Goal: Use online tool/utility: Utilize a website feature to perform a specific function

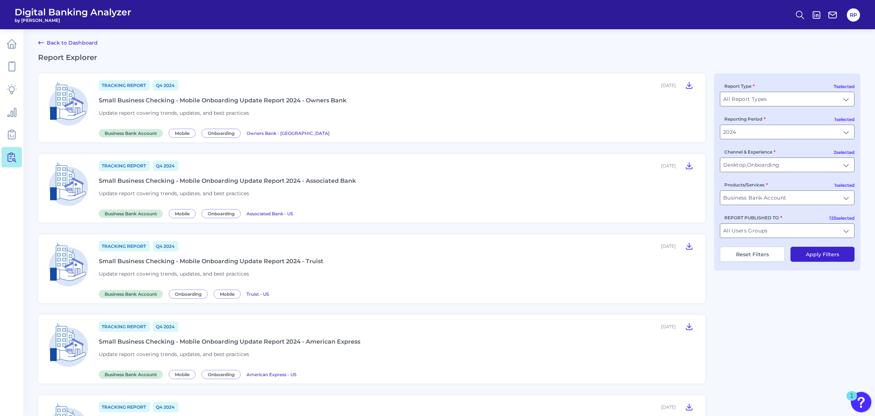
scroll to position [687, 0]
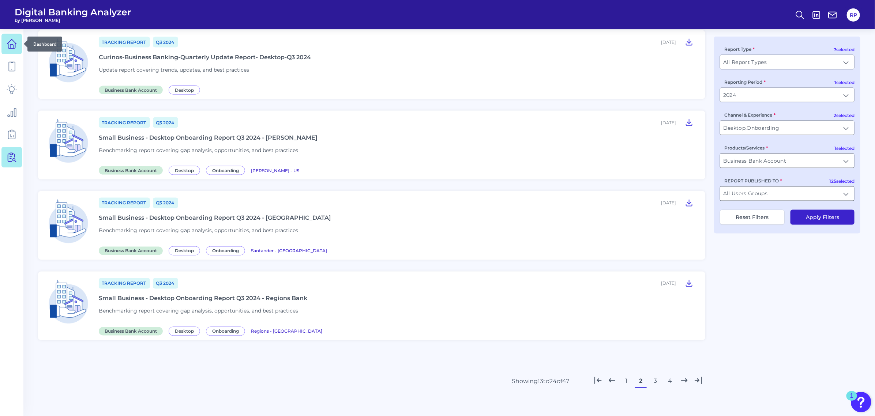
click at [7, 51] on link at bounding box center [11, 44] width 20 height 20
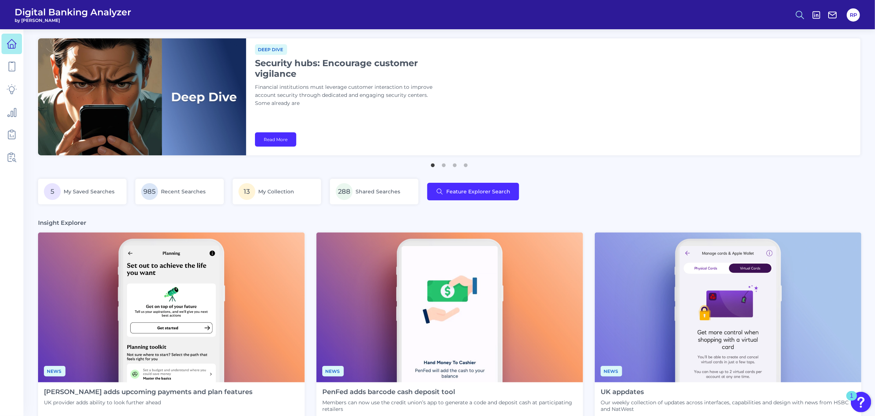
click at [795, 15] on icon at bounding box center [800, 15] width 10 height 10
click at [754, 57] on button "Feature Explorer Search" at bounding box center [764, 53] width 88 height 18
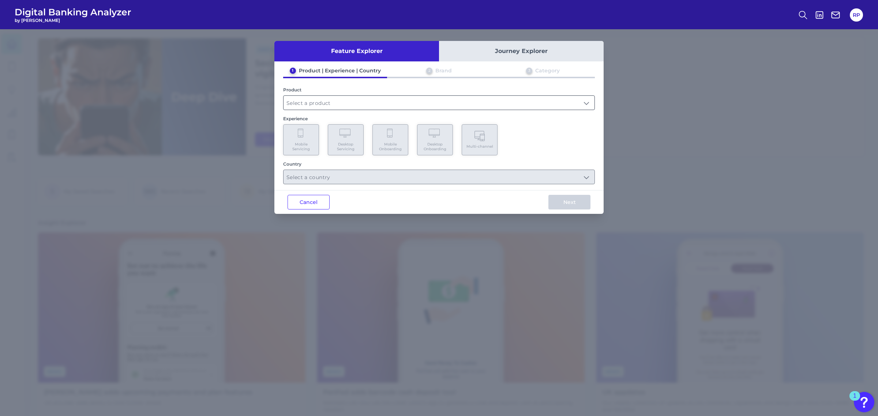
click at [383, 107] on input "text" at bounding box center [438, 103] width 311 height 14
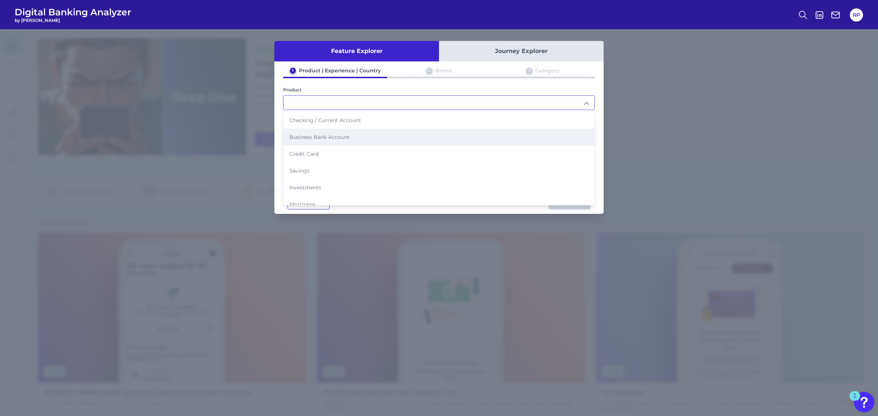
click at [335, 134] on span "Business Bank Account" at bounding box center [319, 137] width 60 height 7
type input "Business Bank Account"
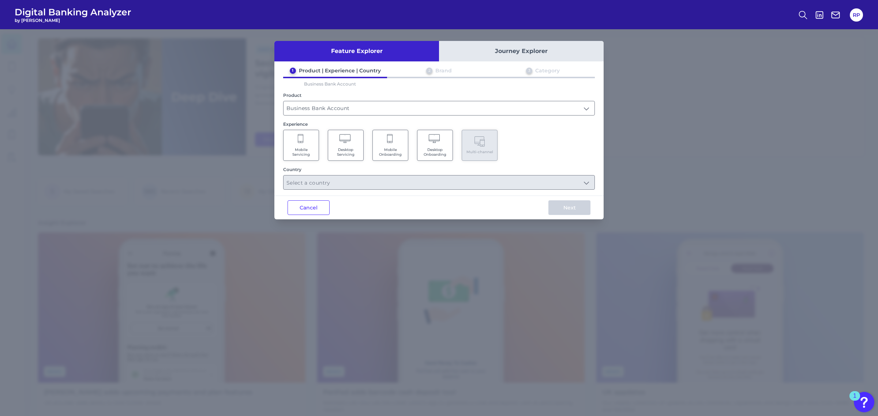
click at [308, 154] on span "Mobile Servicing" at bounding box center [301, 152] width 28 height 10
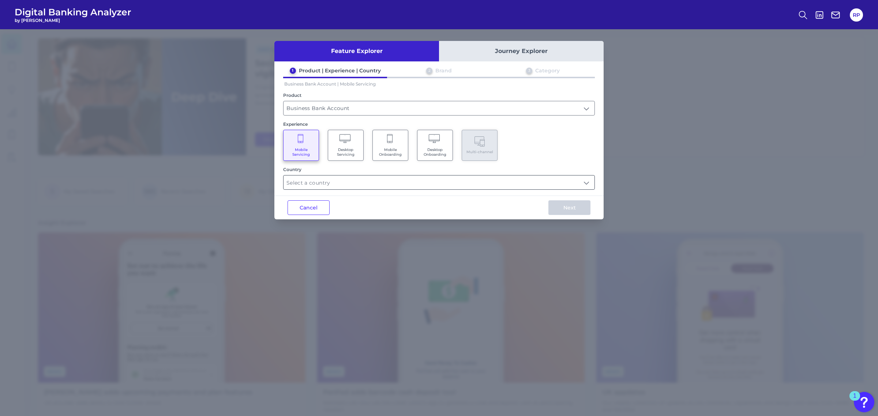
click at [355, 181] on input "text" at bounding box center [438, 183] width 311 height 14
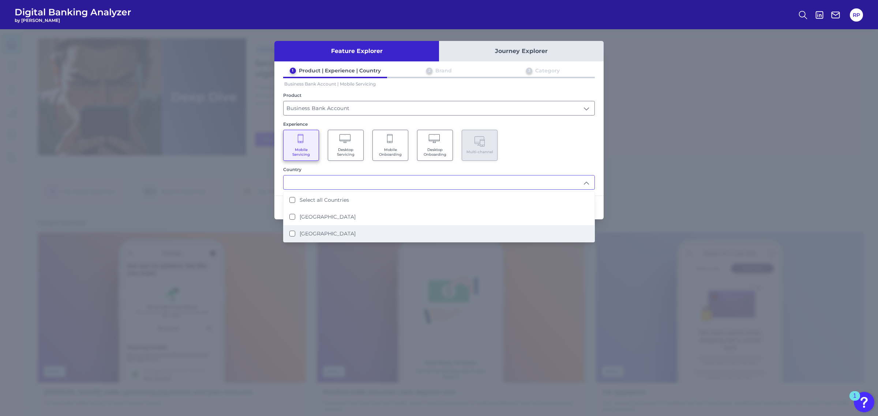
click at [337, 230] on li "[GEOGRAPHIC_DATA]" at bounding box center [438, 233] width 311 height 17
type input "[GEOGRAPHIC_DATA]"
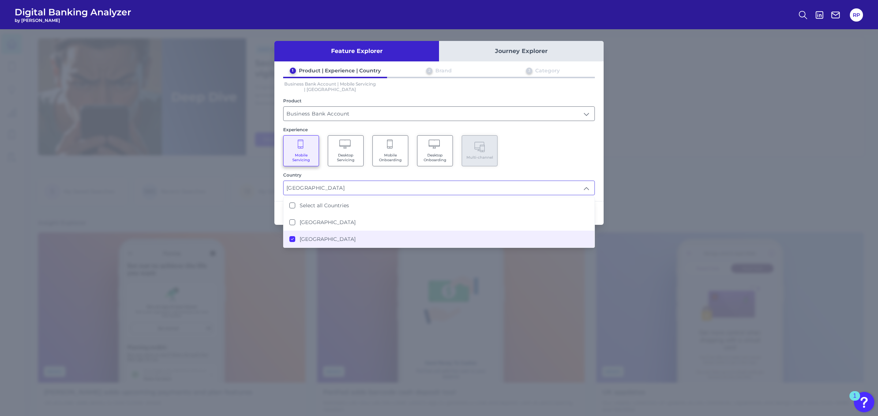
click at [535, 158] on div "Mobile Servicing Desktop Servicing Mobile Onboarding Desktop Onboarding Multi-c…" at bounding box center [439, 150] width 312 height 31
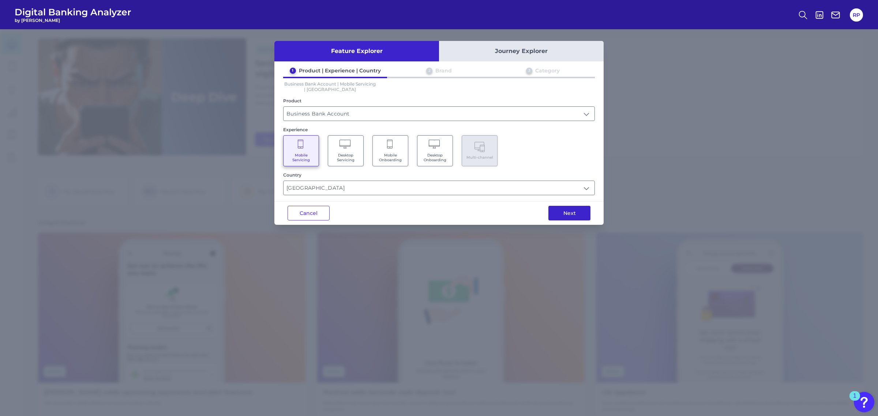
click at [575, 215] on button "Next" at bounding box center [569, 213] width 42 height 15
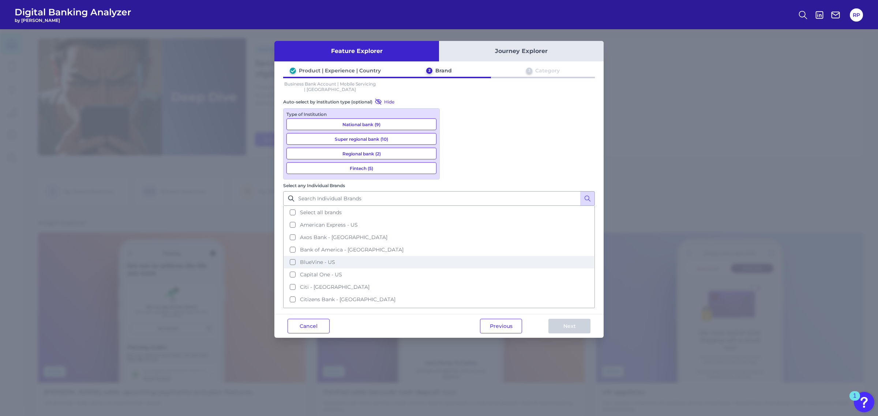
scroll to position [254, 0]
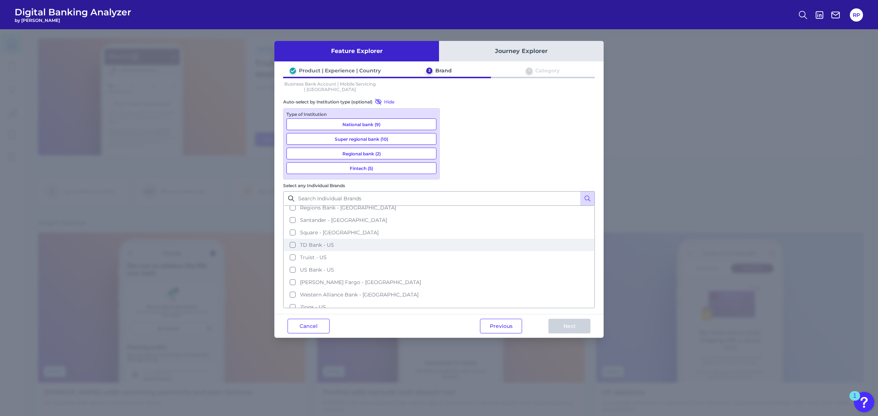
click at [334, 242] on span "TD Bank - US" at bounding box center [317, 245] width 34 height 7
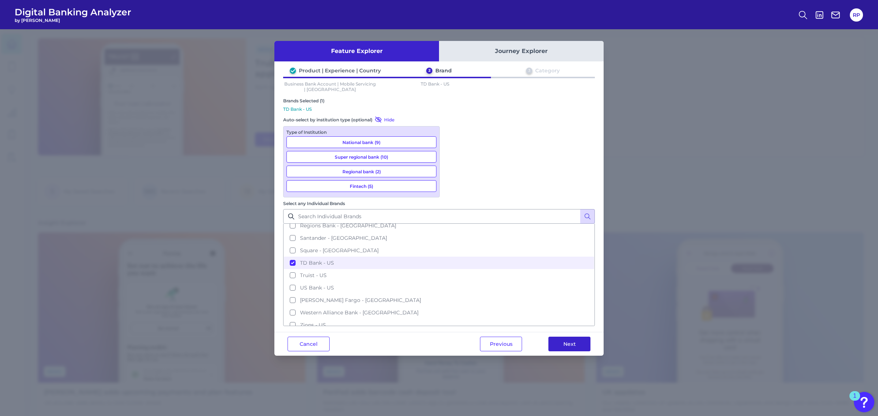
click at [578, 337] on button "Next" at bounding box center [569, 344] width 42 height 15
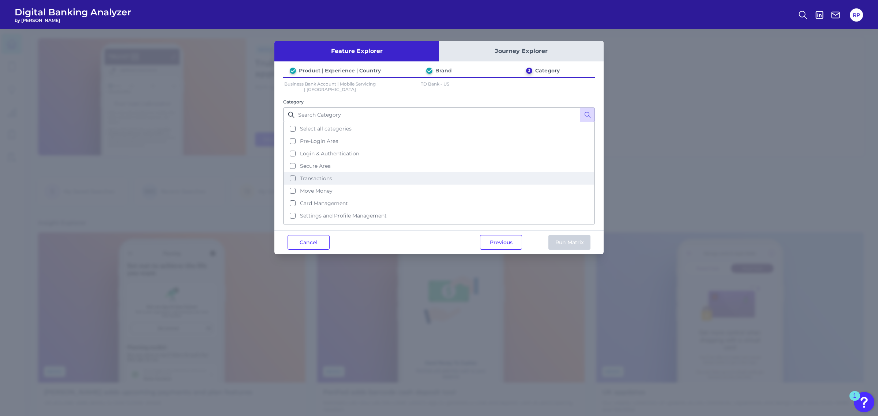
scroll to position [70, 0]
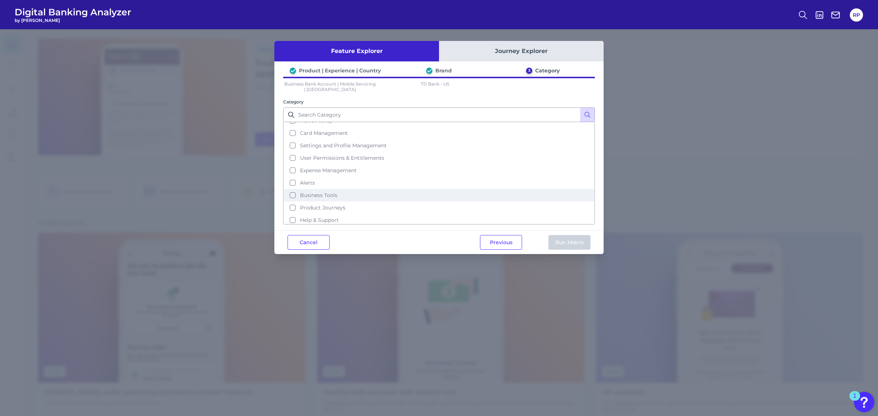
click at [338, 191] on button "Business Tools" at bounding box center [439, 195] width 310 height 12
click at [557, 240] on button "Run Matrix" at bounding box center [569, 242] width 42 height 15
